Goal: Information Seeking & Learning: Learn about a topic

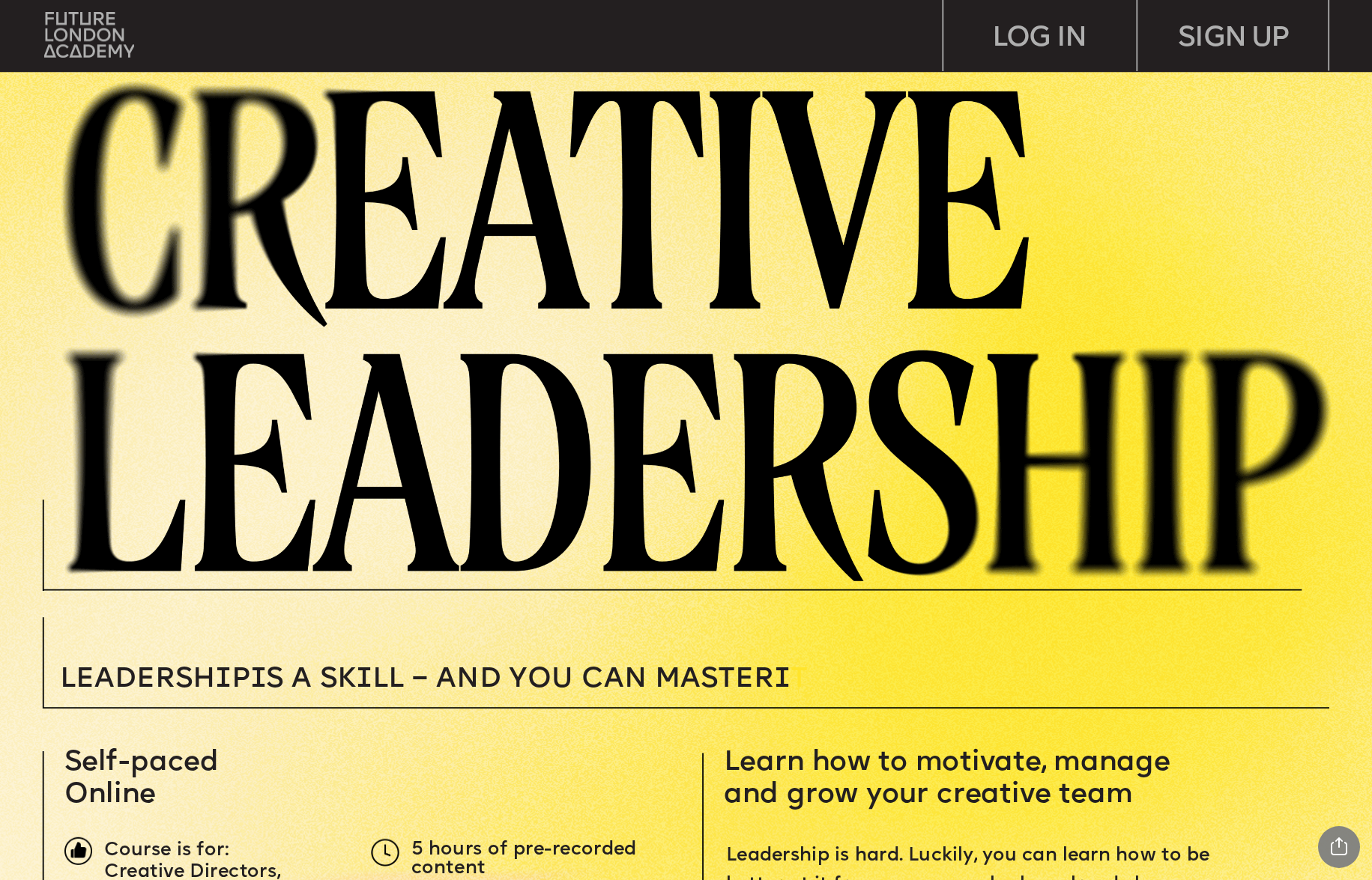
drag, startPoint x: 414, startPoint y: 118, endPoint x: 233, endPoint y: 67, distance: 188.0
click at [414, 118] on img at bounding box center [710, 327] width 1325 height 508
click at [109, 34] on img at bounding box center [89, 34] width 90 height 45
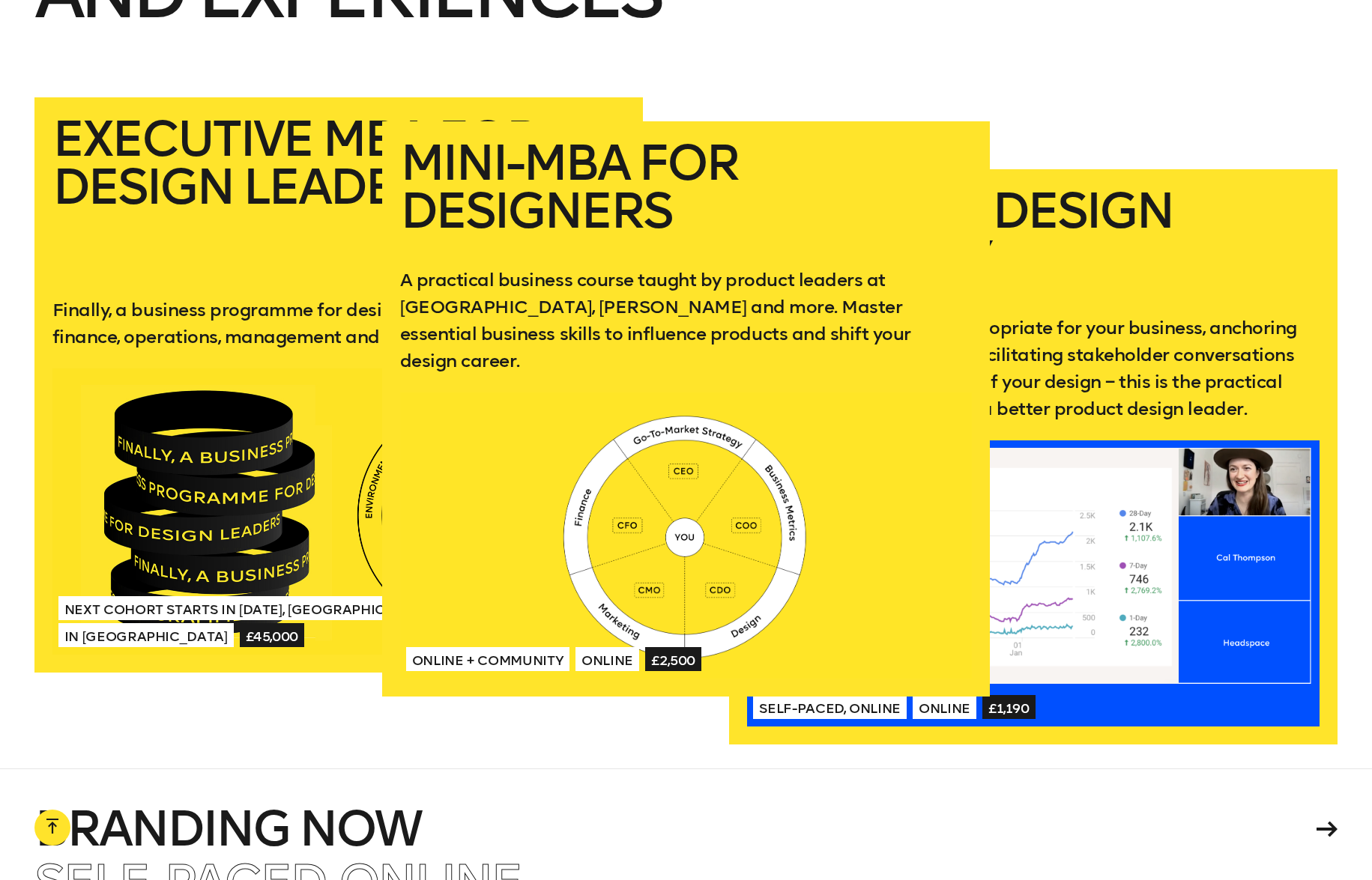
scroll to position [3059, 0]
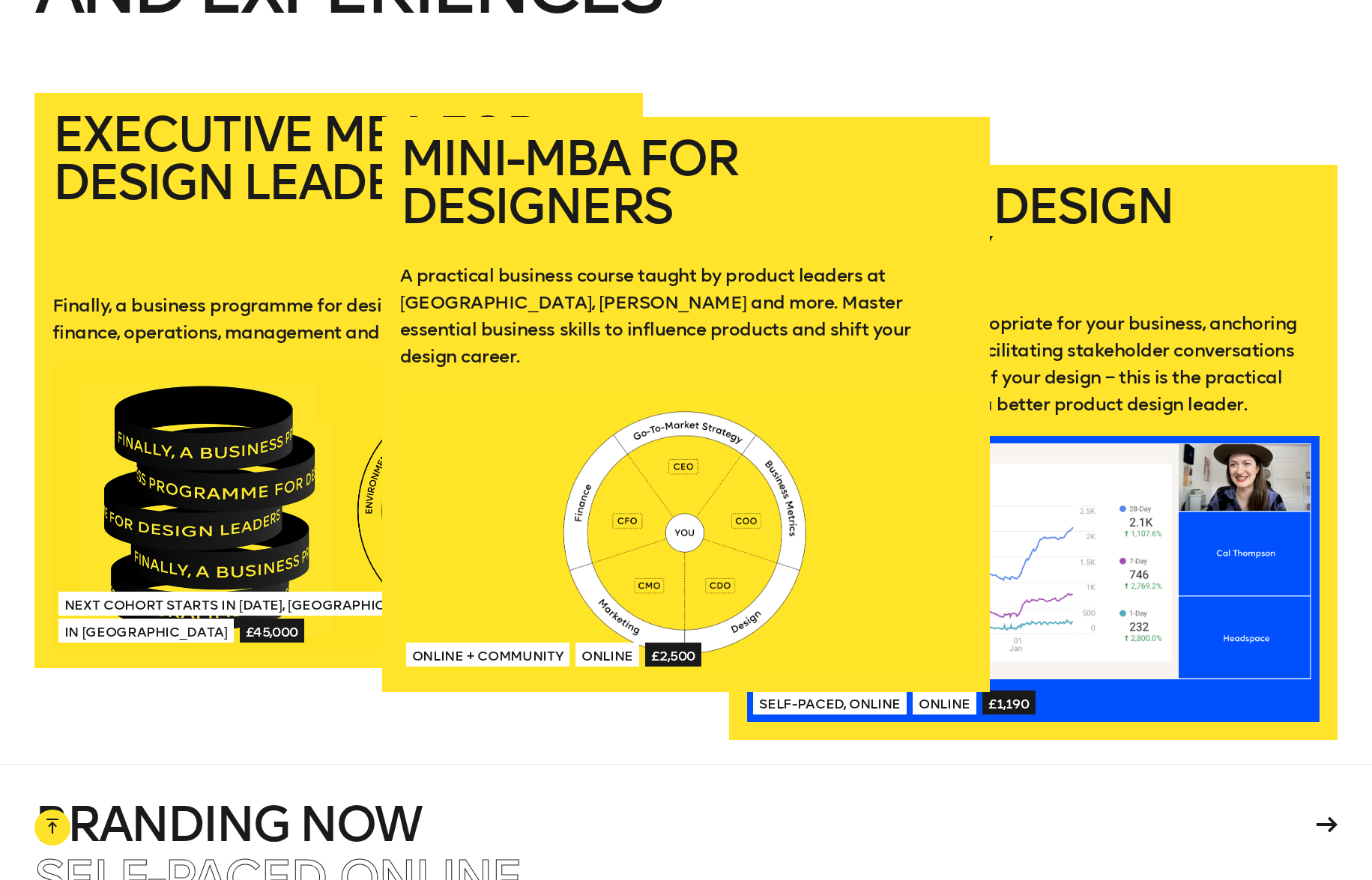
click at [735, 265] on link "Mini-MBA for Designers A practical business course taught by product leaders at…" at bounding box center [686, 405] width 609 height 575
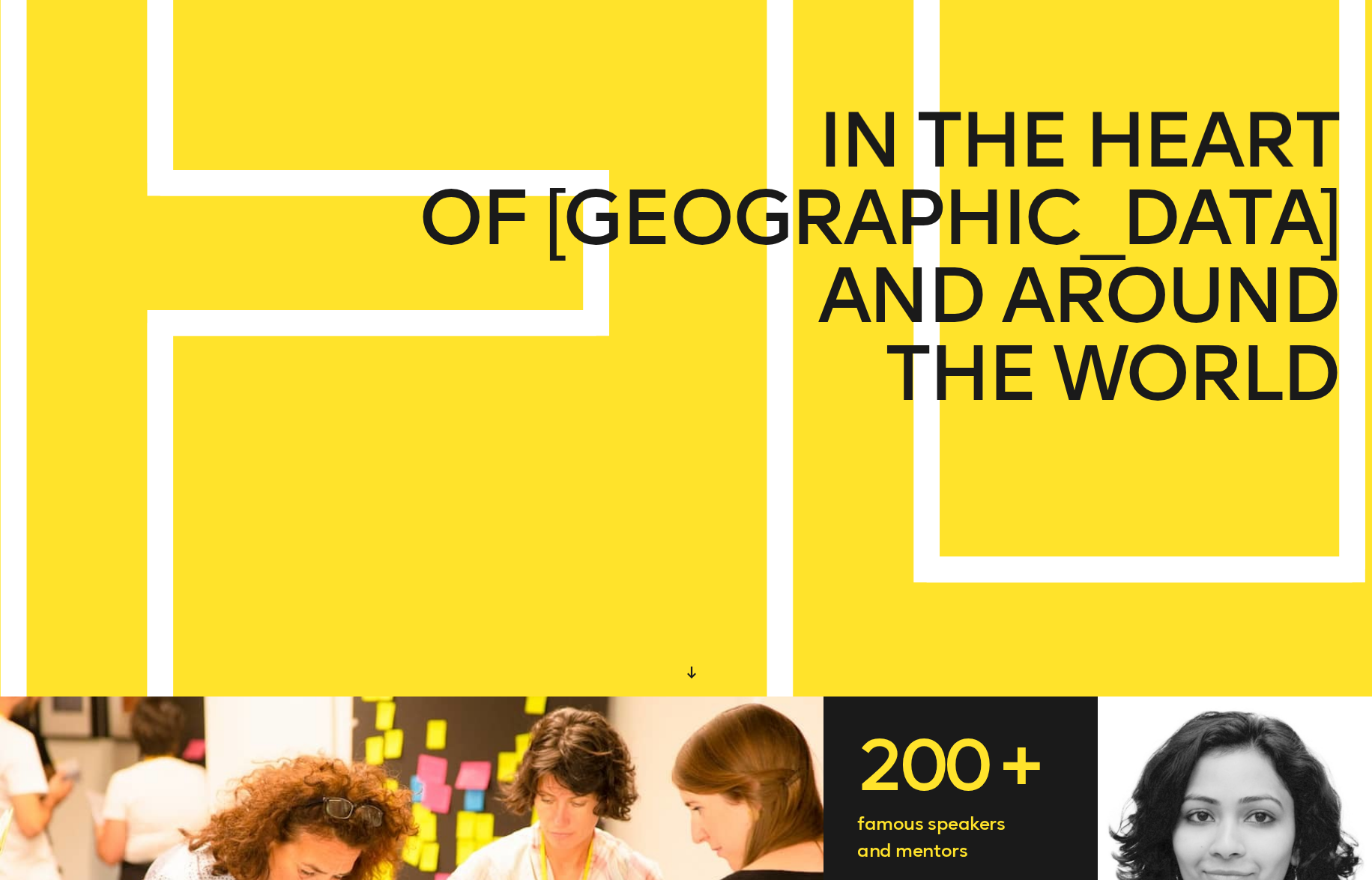
scroll to position [0, 0]
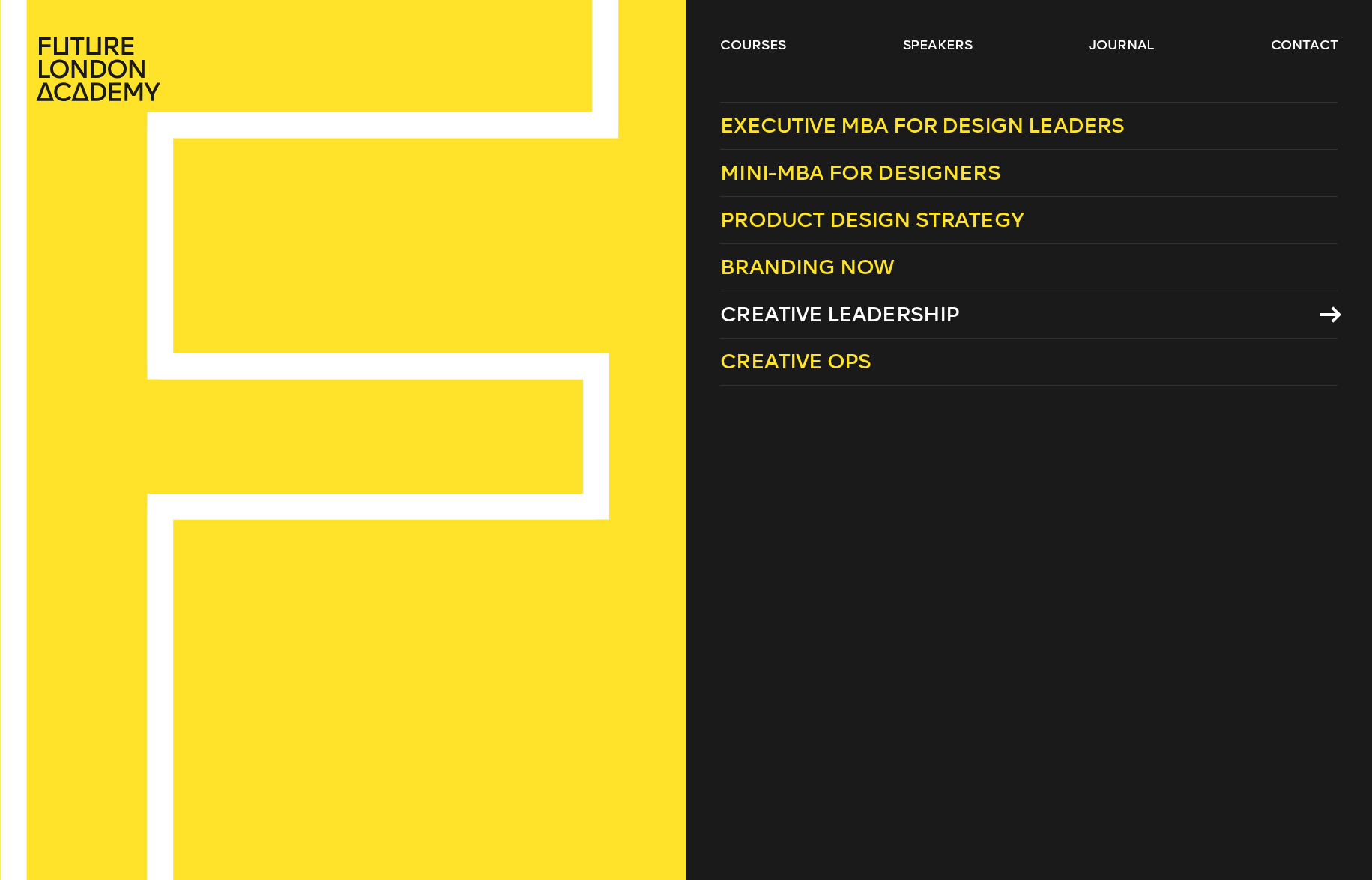
click at [816, 316] on span "Creative Leadership" at bounding box center [840, 314] width 239 height 24
